Goal: Check status: Check status

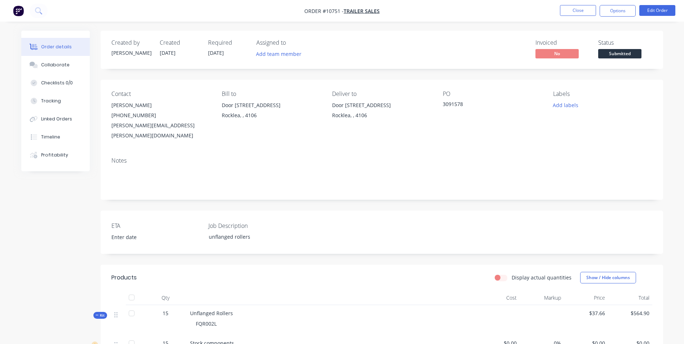
scroll to position [180, 0]
click at [16, 7] on img "button" at bounding box center [18, 10] width 11 height 11
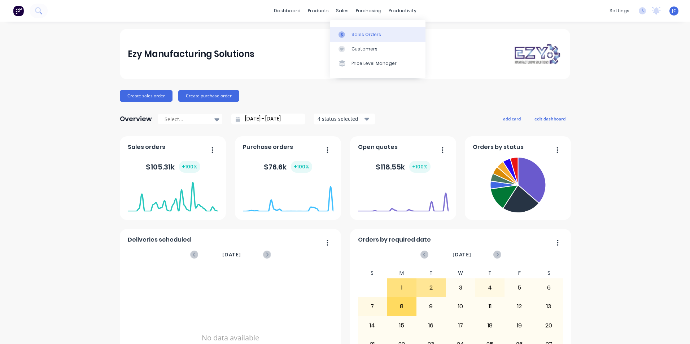
click at [361, 36] on div "Sales Orders" at bounding box center [366, 34] width 30 height 6
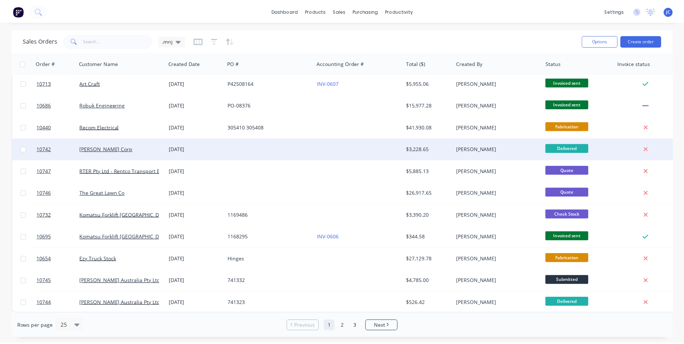
scroll to position [314, 0]
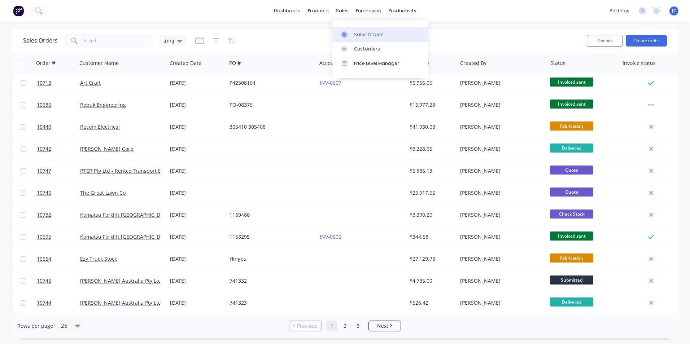
click at [362, 35] on div "Sales Orders" at bounding box center [369, 34] width 30 height 6
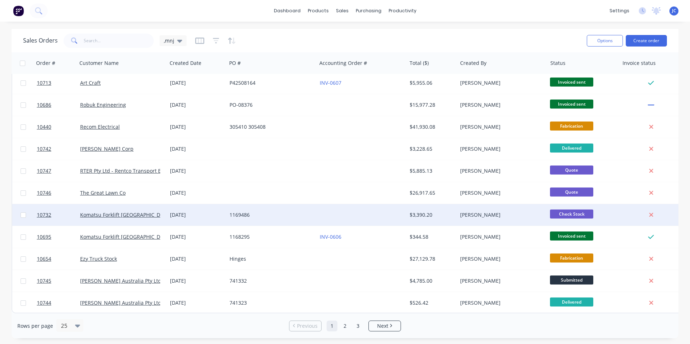
click at [280, 212] on div "1169486" at bounding box center [269, 214] width 80 height 7
